Goal: Find specific page/section: Find specific page/section

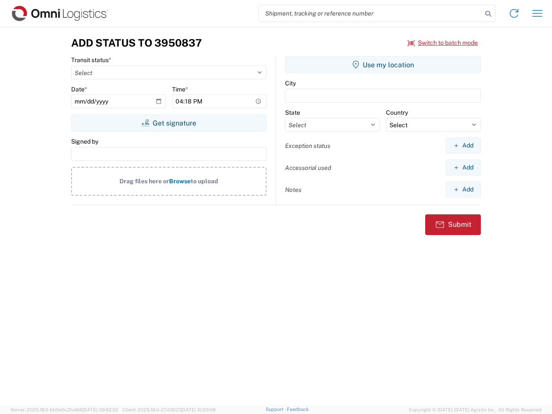
click at [370, 13] on input "search" at bounding box center [370, 13] width 223 height 16
click at [488, 14] on icon at bounding box center [488, 14] width 12 height 12
click at [514, 13] on icon at bounding box center [514, 13] width 14 height 14
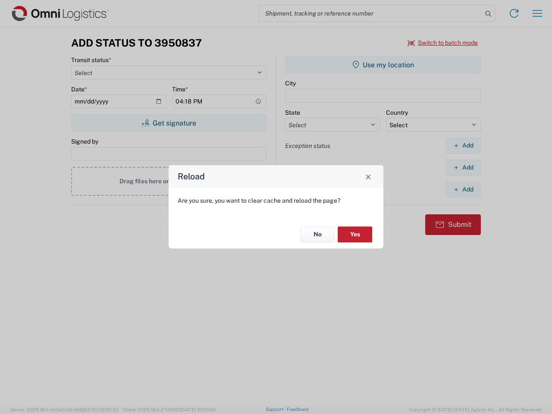
click at [443, 43] on div "Reload Are you sure, you want to clear cache and reload the page? No Yes" at bounding box center [276, 207] width 552 height 414
click at [169, 123] on div "Reload Are you sure, you want to clear cache and reload the page? No Yes" at bounding box center [276, 207] width 552 height 414
click at [383, 65] on div "Reload Are you sure, you want to clear cache and reload the page? No Yes" at bounding box center [276, 207] width 552 height 414
click at [463, 145] on div "Reload Are you sure, you want to clear cache and reload the page? No Yes" at bounding box center [276, 207] width 552 height 414
click at [463, 167] on div "Reload Are you sure, you want to clear cache and reload the page? No Yes" at bounding box center [276, 207] width 552 height 414
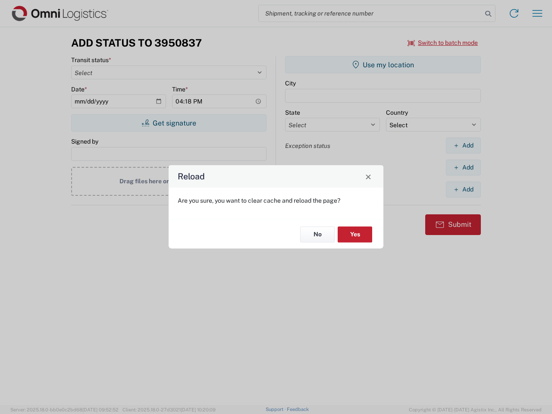
click at [463, 189] on div "Reload Are you sure, you want to clear cache and reload the page? No Yes" at bounding box center [276, 207] width 552 height 414
